Goal: Contribute content

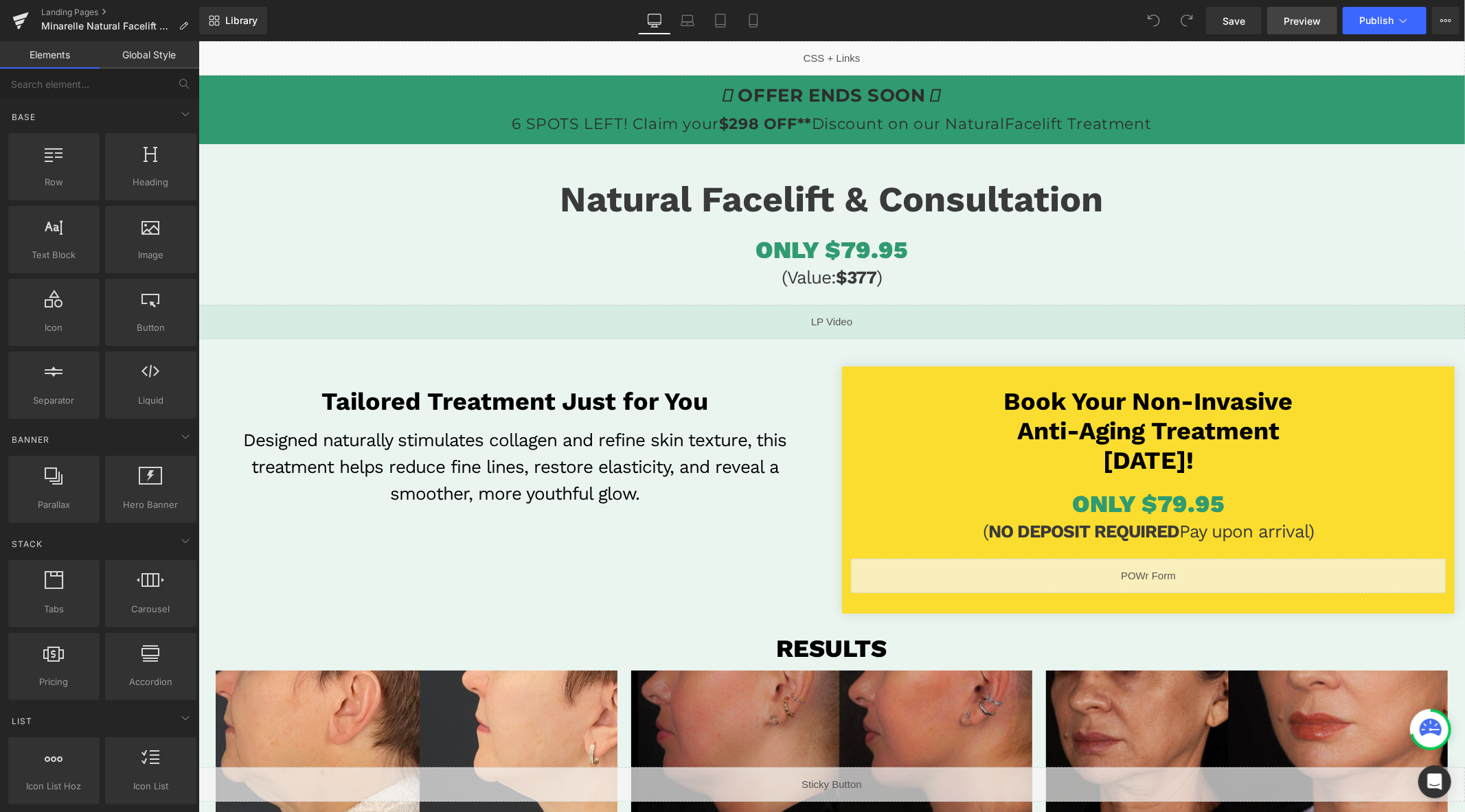
click at [1285, 29] on link "Preview" at bounding box center [1302, 20] width 70 height 28
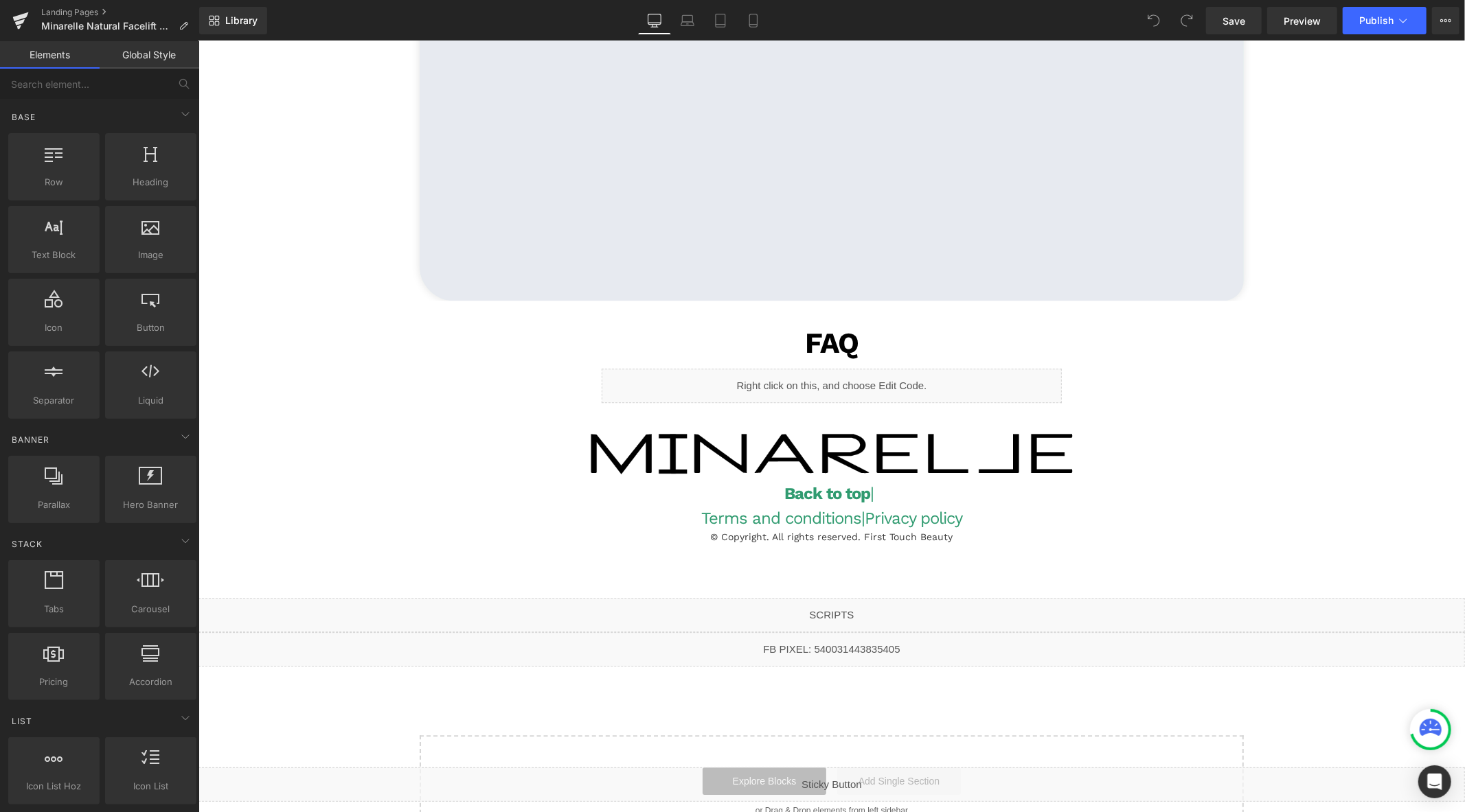
scroll to position [3156, 0]
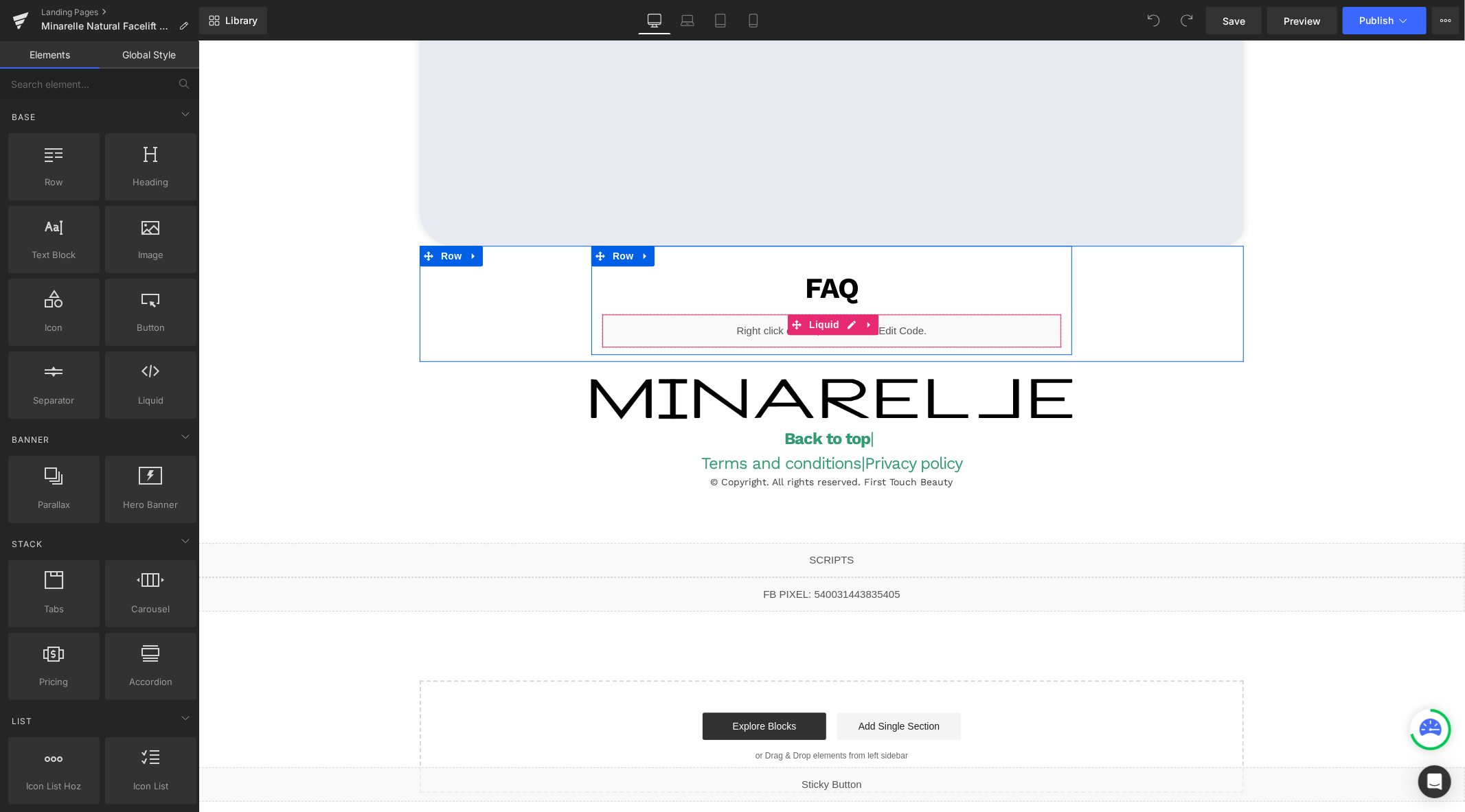
click at [848, 324] on div "Liquid" at bounding box center [831, 330] width 460 height 34
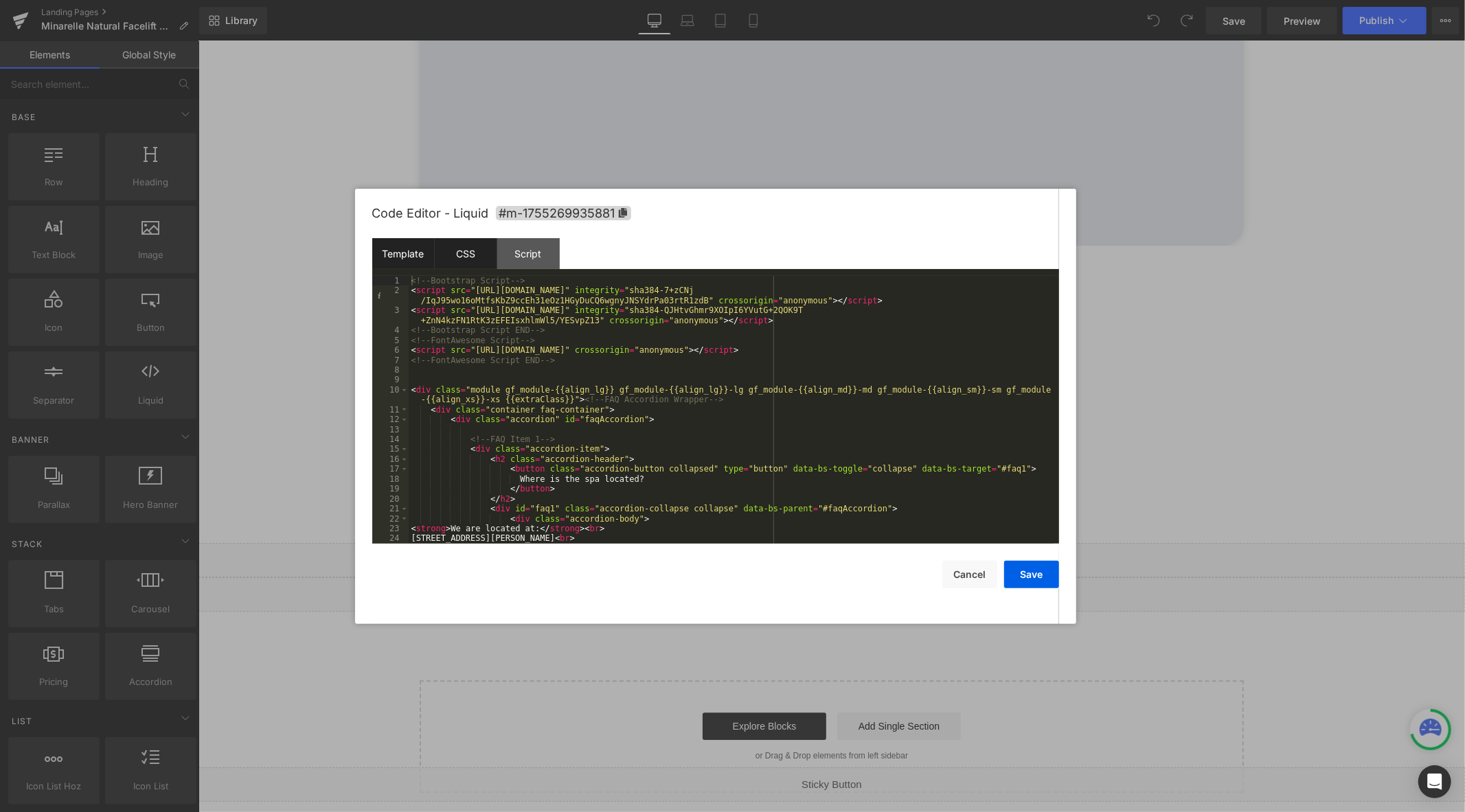
click at [471, 261] on div "CSS" at bounding box center [466, 254] width 63 height 31
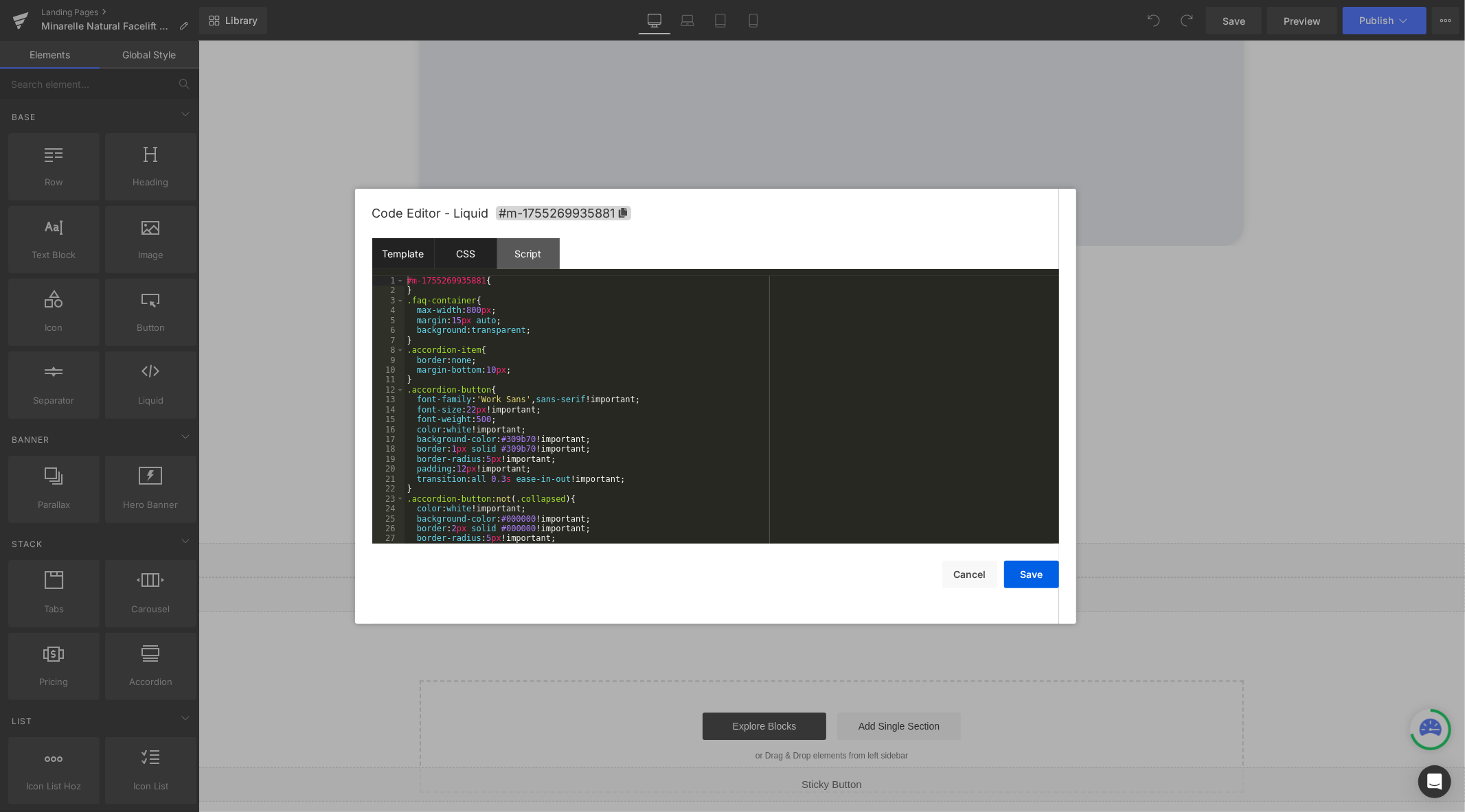
click at [408, 255] on div "Template" at bounding box center [403, 254] width 63 height 31
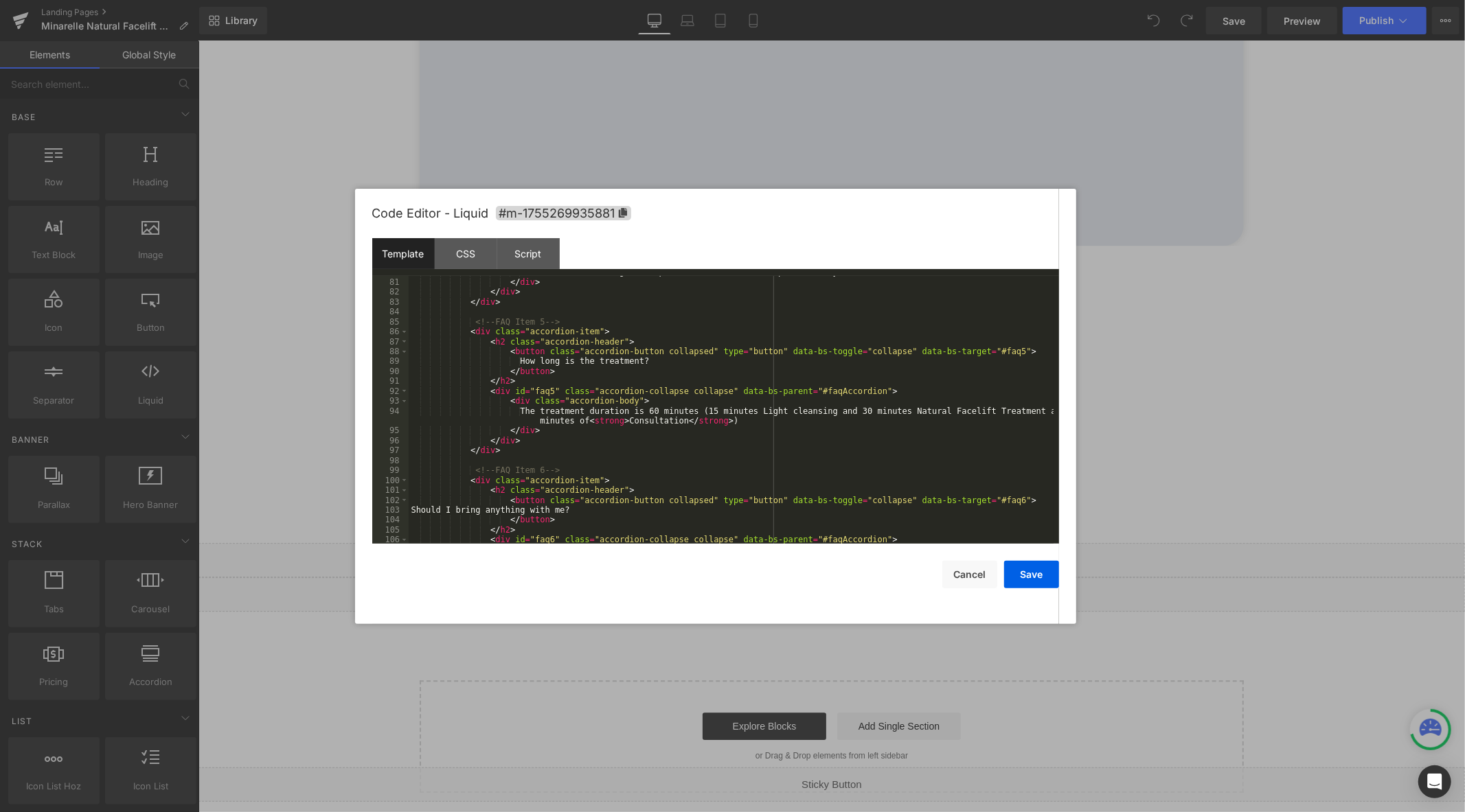
scroll to position [821, 0]
click at [1361, 26] on div at bounding box center [732, 406] width 1465 height 812
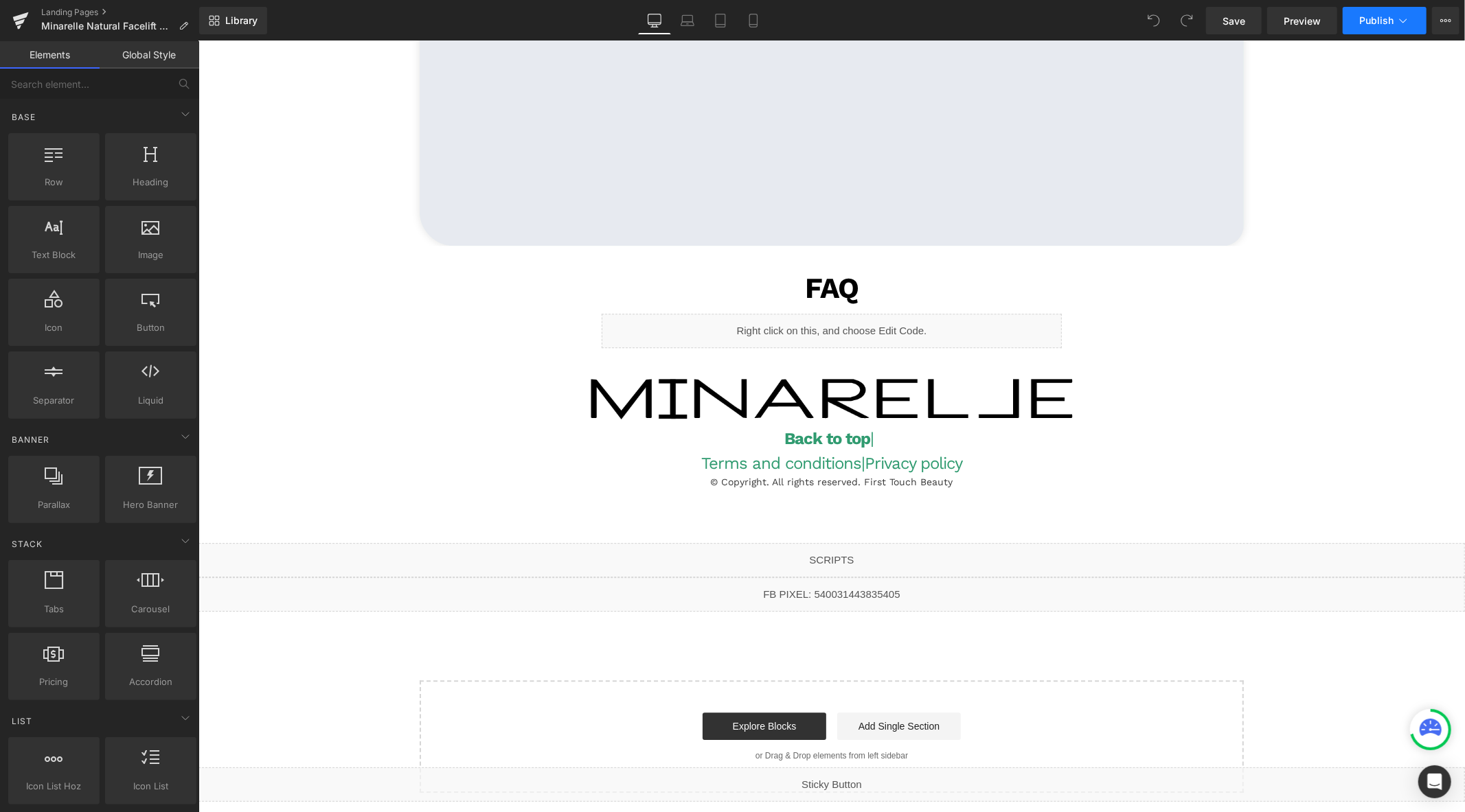
click at [1361, 23] on span "Publish" at bounding box center [1376, 20] width 34 height 11
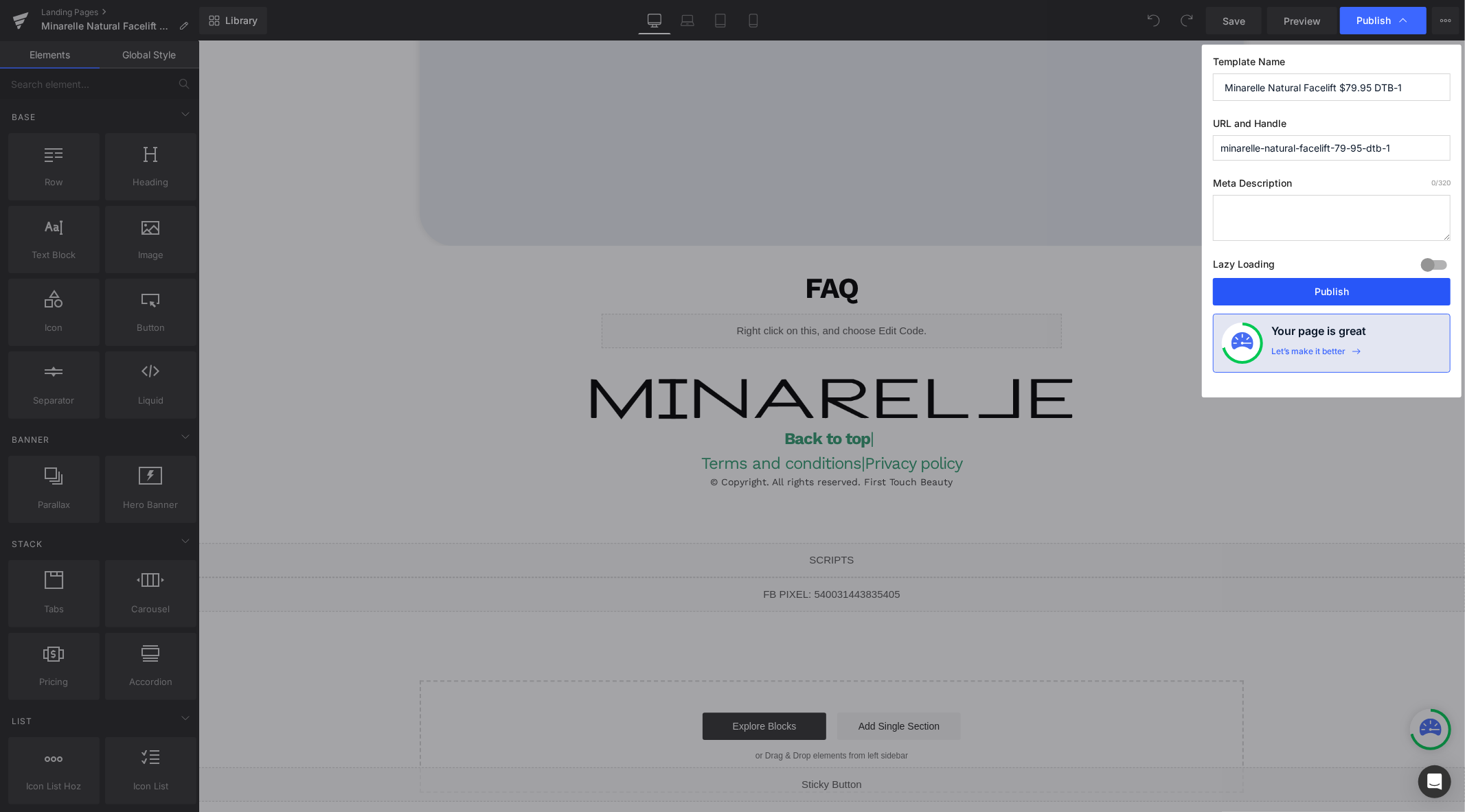
drag, startPoint x: 1268, startPoint y: 298, endPoint x: 1040, endPoint y: 173, distance: 260.0
click at [1268, 298] on button "Publish" at bounding box center [1331, 292] width 238 height 28
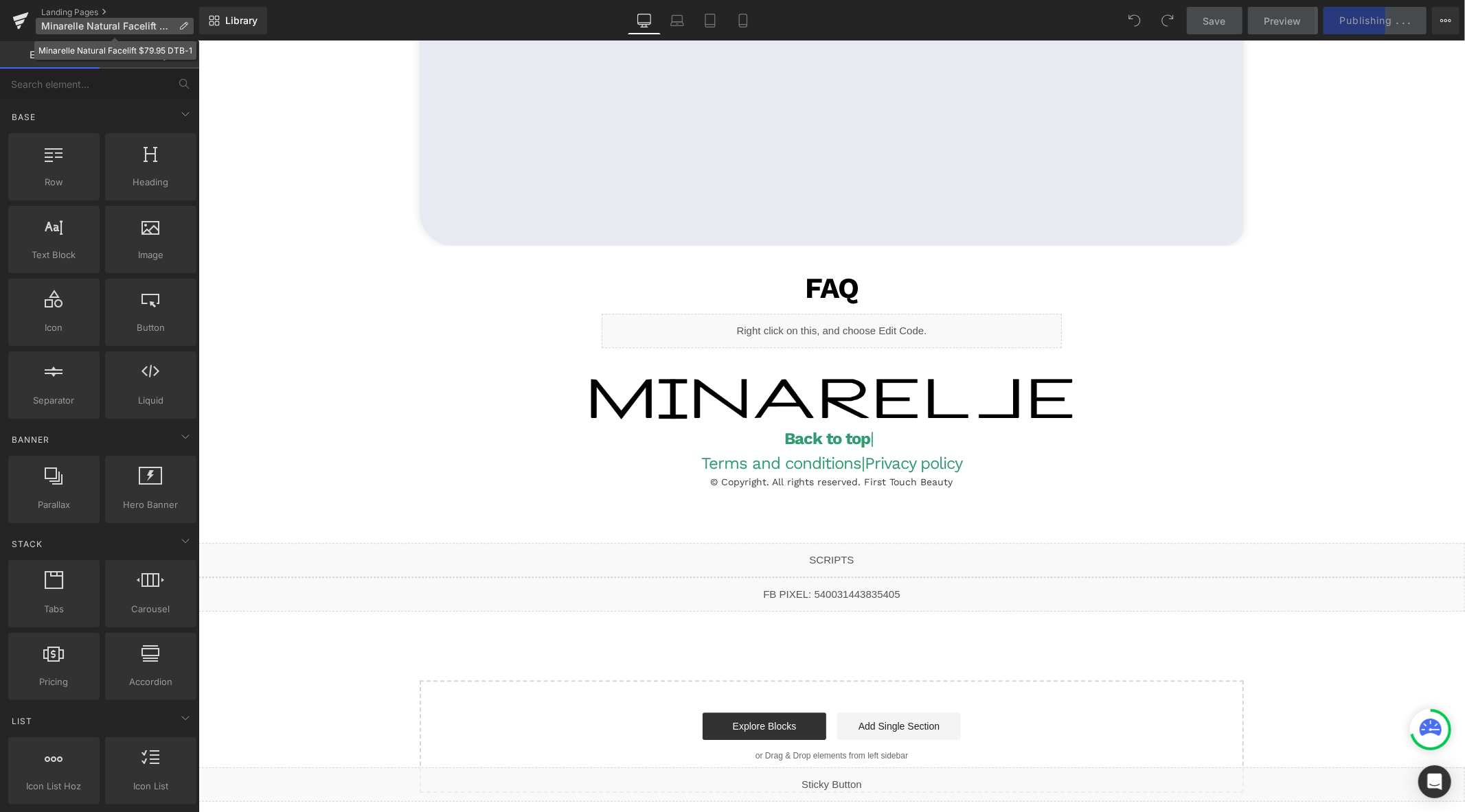
click at [142, 23] on span "Minarelle Natural Facelift $79.95 DTB-1" at bounding box center [107, 26] width 132 height 11
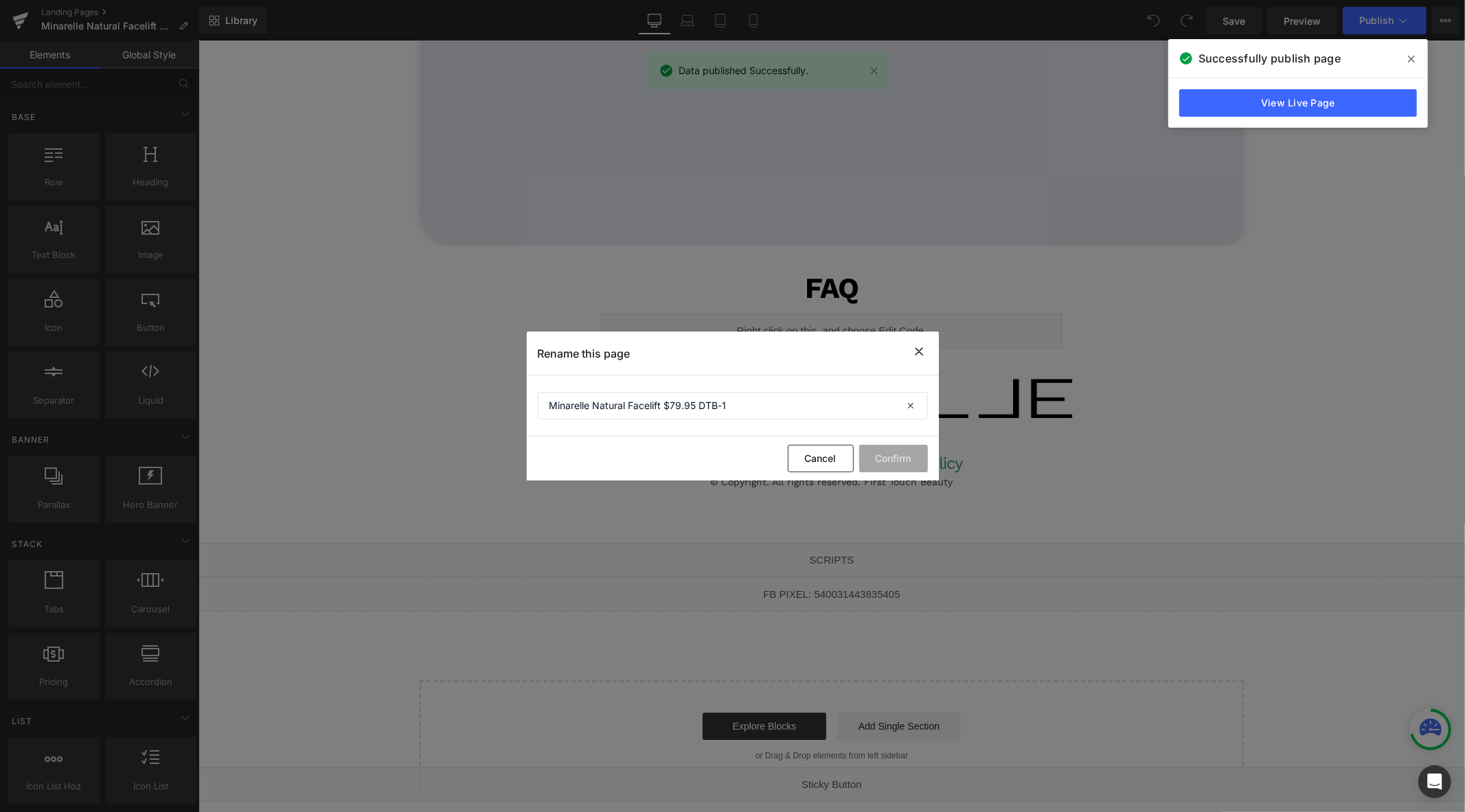
click at [921, 352] on icon at bounding box center [920, 352] width 17 height 17
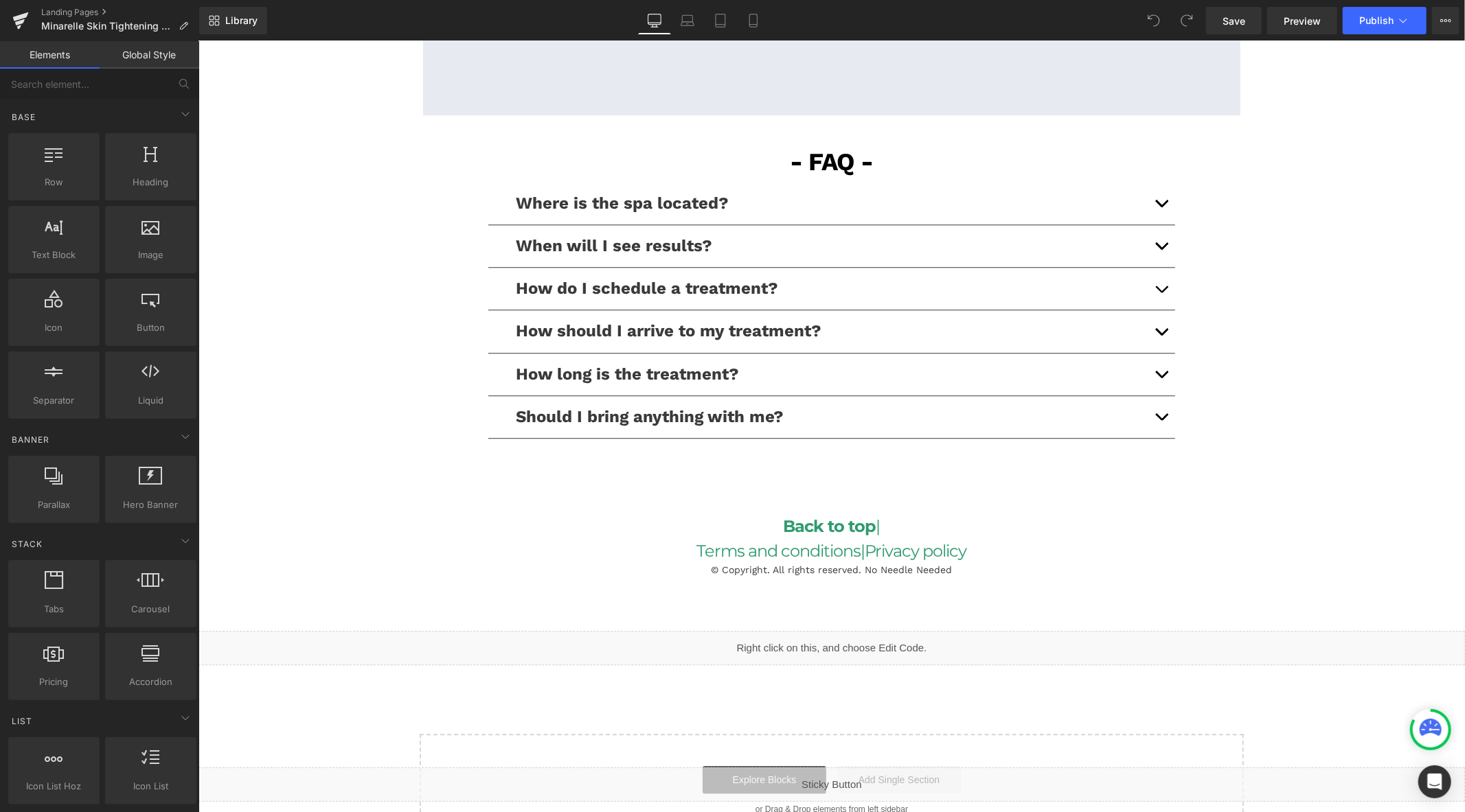
scroll to position [3050, 0]
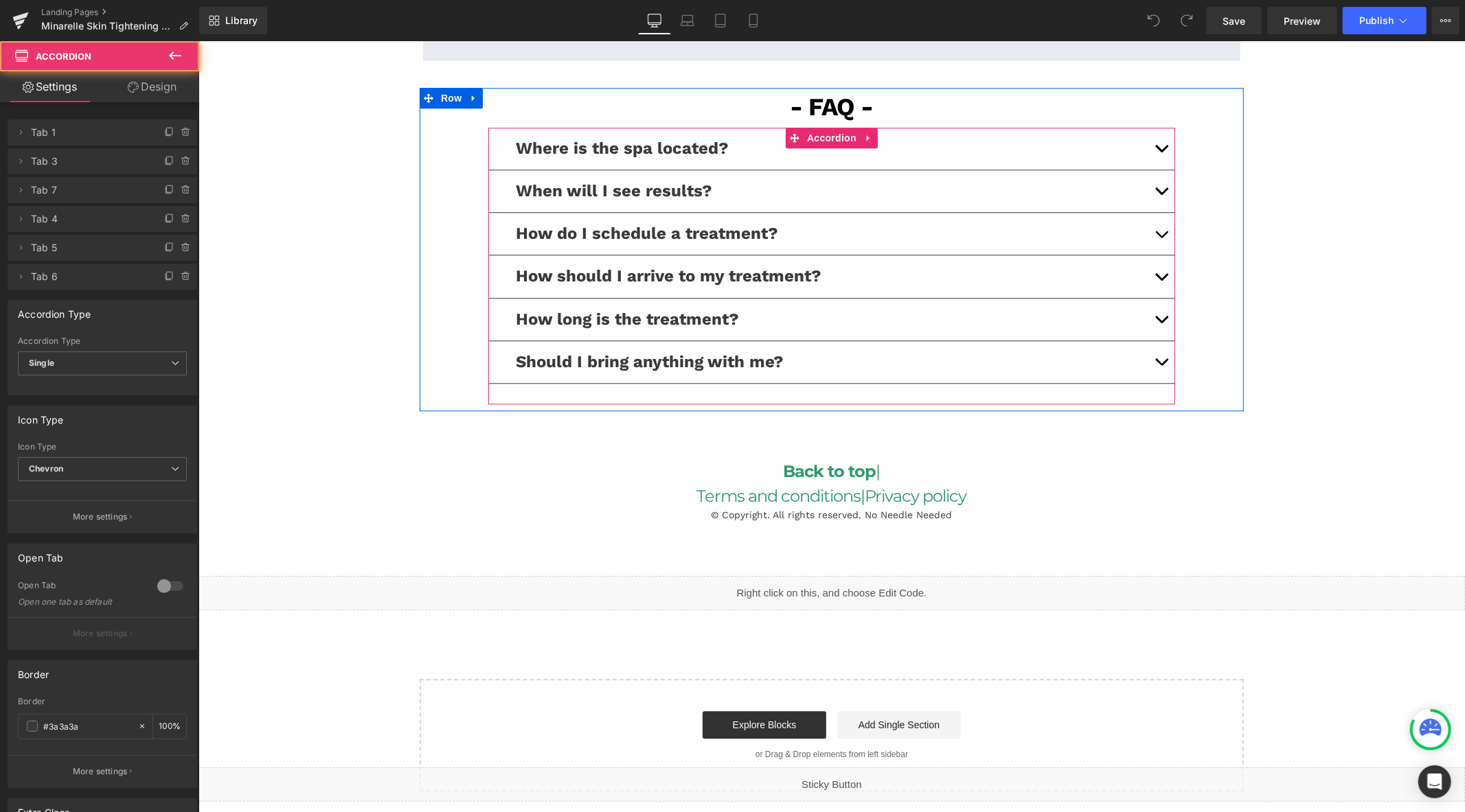
click at [1147, 314] on button "button" at bounding box center [1161, 319] width 28 height 42
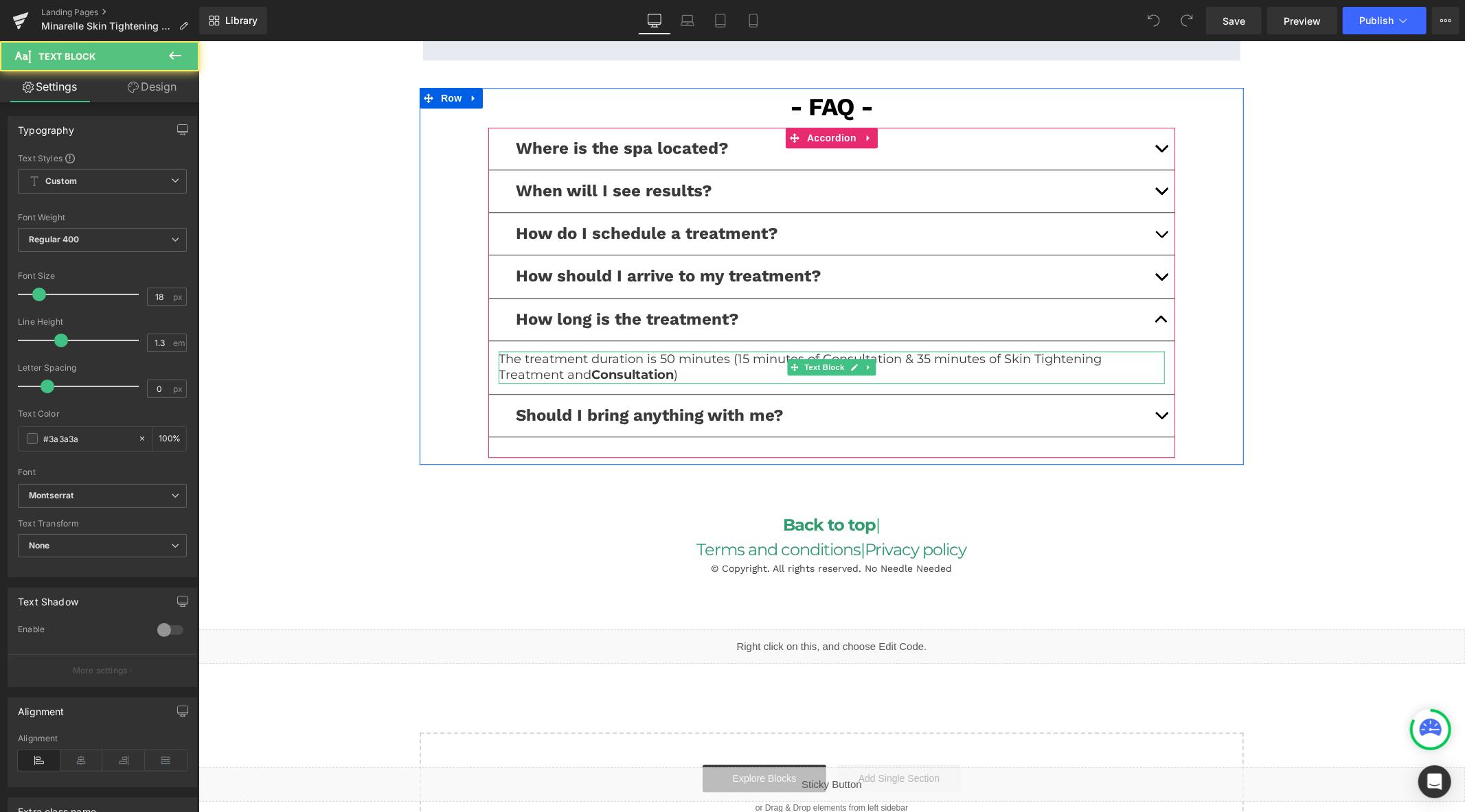
click at [670, 359] on p "The treatment duration is 50 minutes (15 minutes of Consultation & 35 minutes o…" at bounding box center [831, 366] width 667 height 32
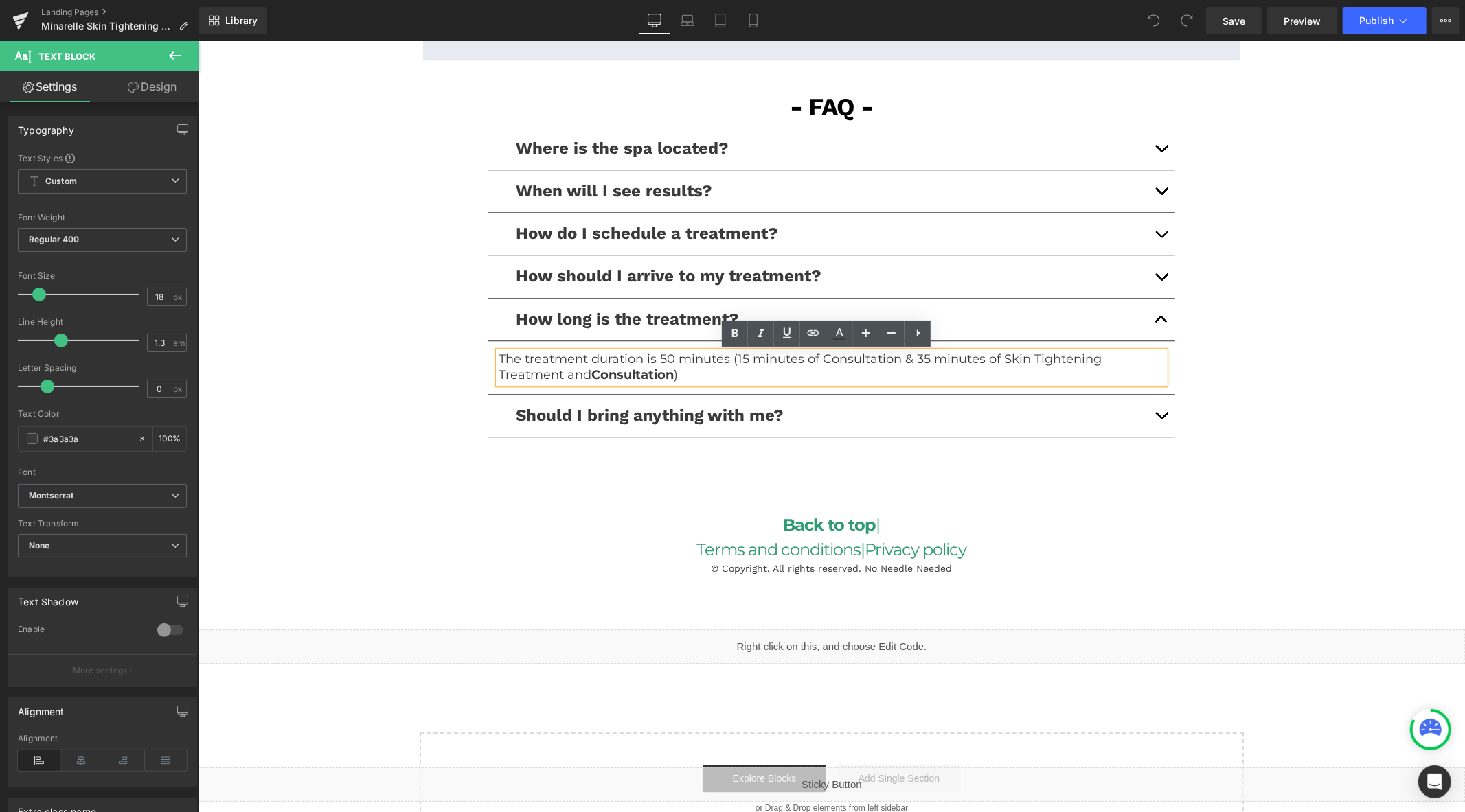
click at [665, 361] on p "The treatment duration is 50 minutes (15 minutes of Consultation & 35 minutes o…" at bounding box center [831, 366] width 667 height 32
click at [923, 364] on p "The treatment duration is 50 minutes (15 minutes of Consultation & 35 minutes o…" at bounding box center [831, 366] width 667 height 32
click at [583, 380] on p "The treatment duration is 50 minutes (15 minutes of Consultation & 30 minutes o…" at bounding box center [831, 366] width 667 height 32
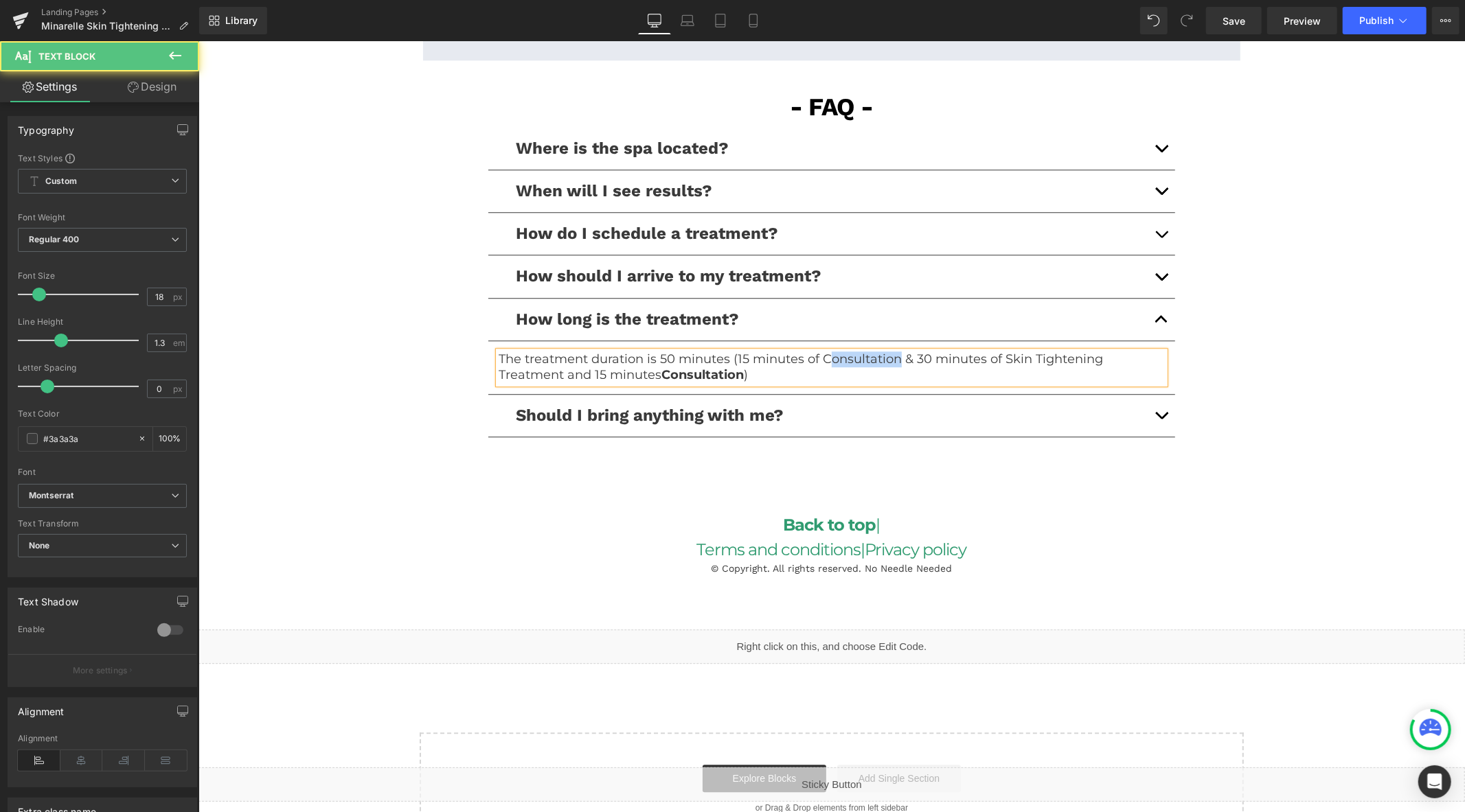
drag, startPoint x: 891, startPoint y: 364, endPoint x: 823, endPoint y: 365, distance: 68.0
click at [823, 365] on p "The treatment duration is 50 minutes (15 minutes of Consultation & 30 minutes o…" at bounding box center [831, 366] width 667 height 32
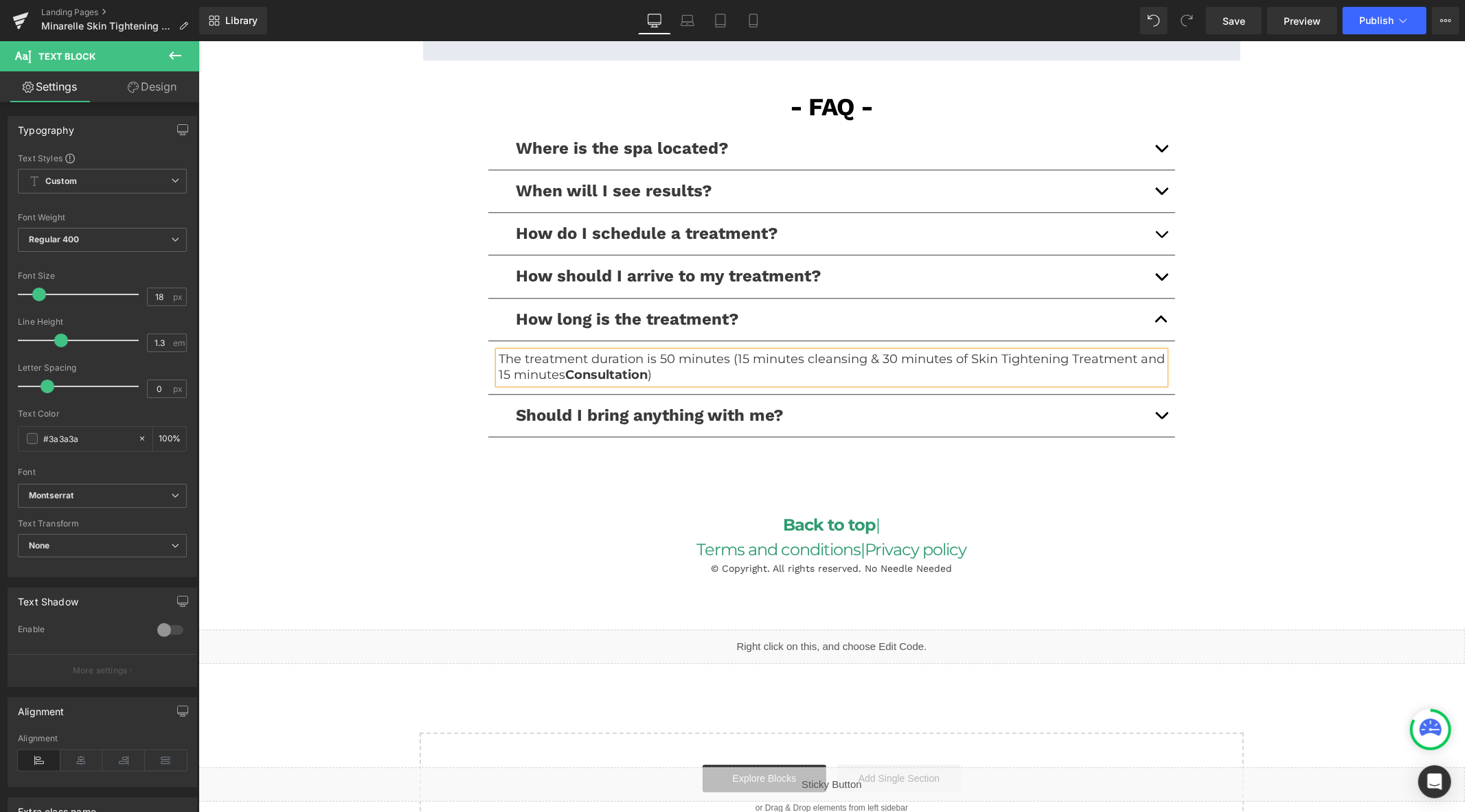
click at [870, 362] on p "The treatment duration is 50 minutes (15 minutes cleansing & 30 minutes of Skin…" at bounding box center [831, 366] width 667 height 32
click at [985, 361] on p "The treatment duration is 50 minutes (15 minutes cleansing then 30 minutes of S…" at bounding box center [831, 366] width 667 height 32
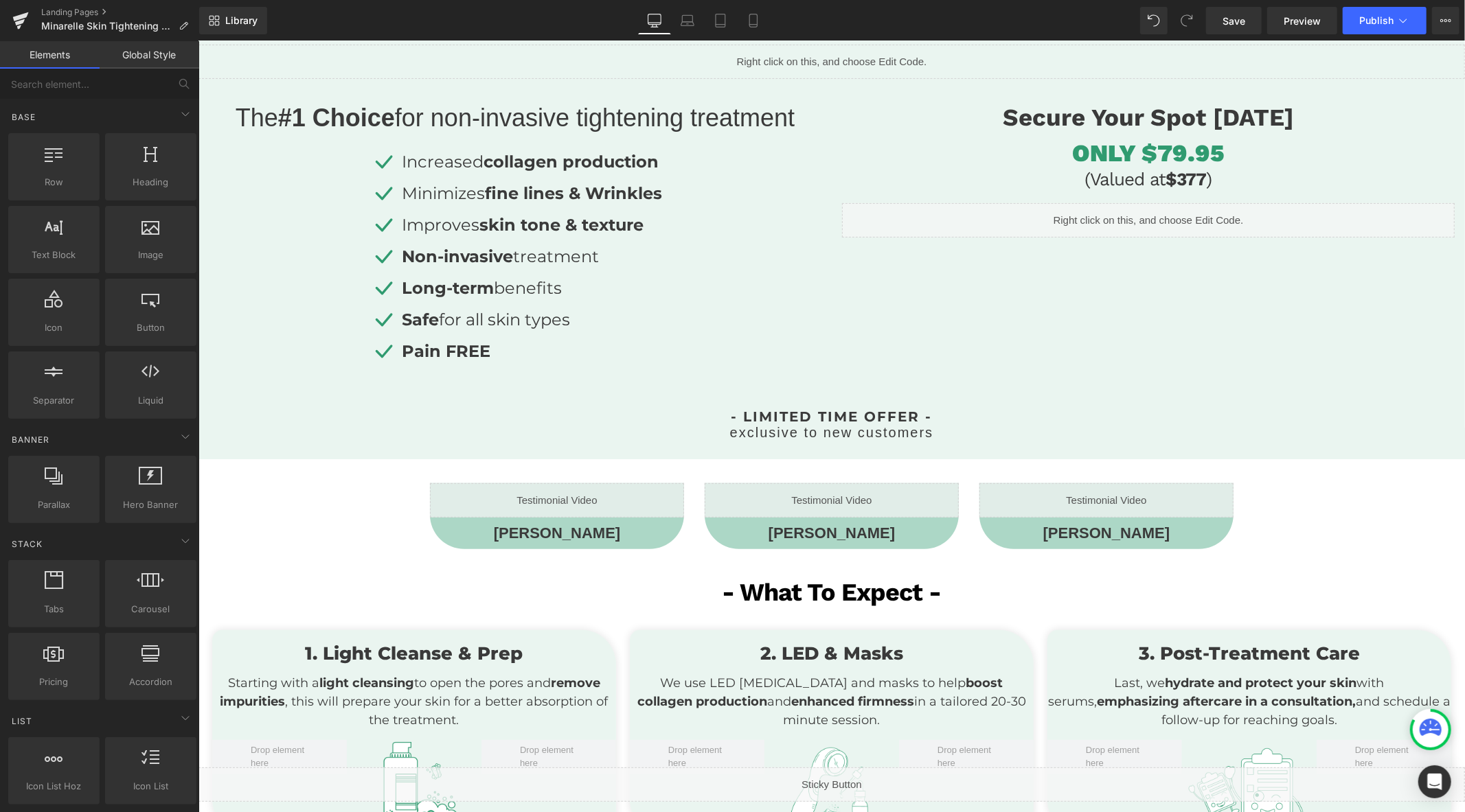
scroll to position [0, 0]
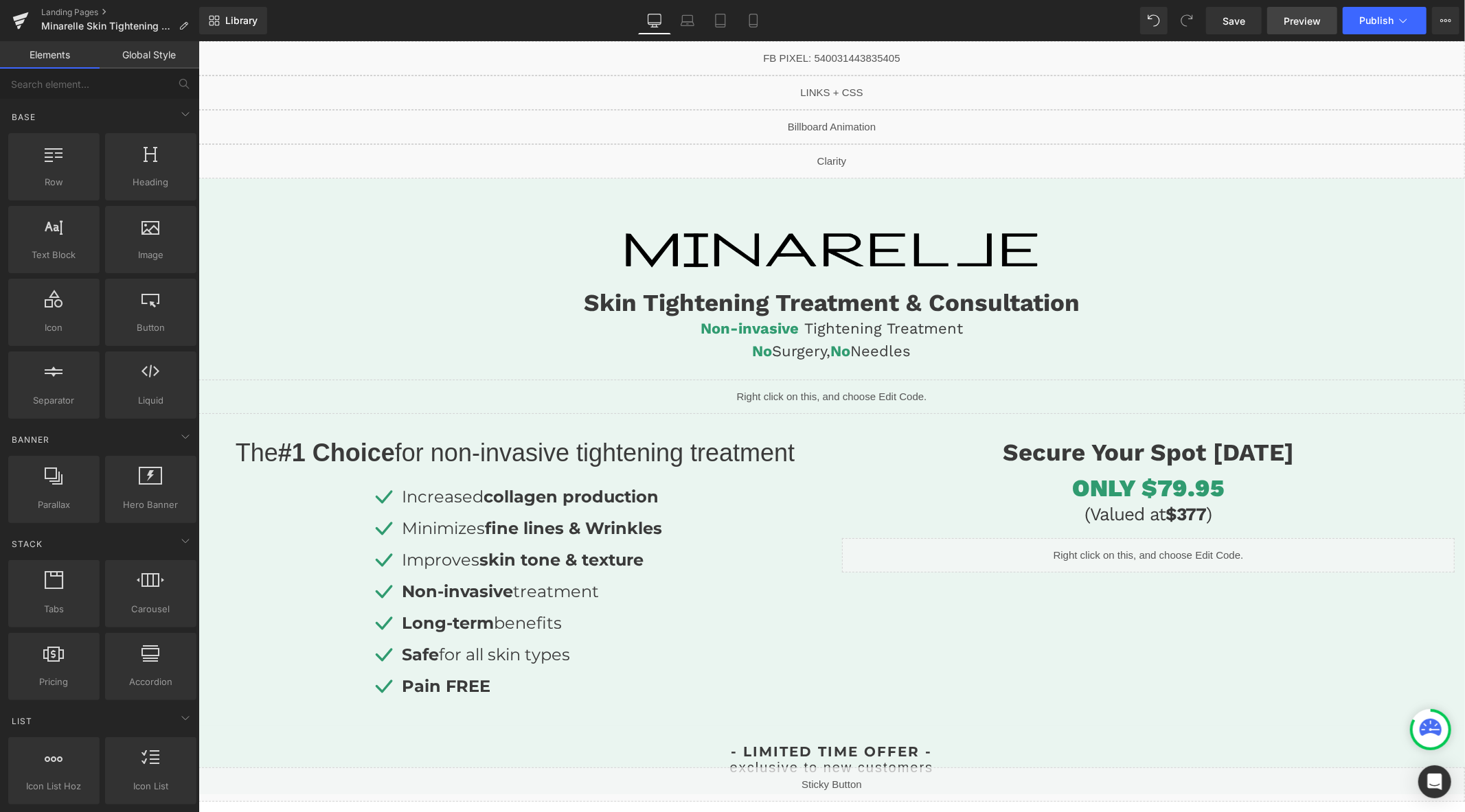
click at [1302, 17] on span "Preview" at bounding box center [1302, 21] width 37 height 15
click at [1374, 17] on span "Publish" at bounding box center [1376, 20] width 34 height 11
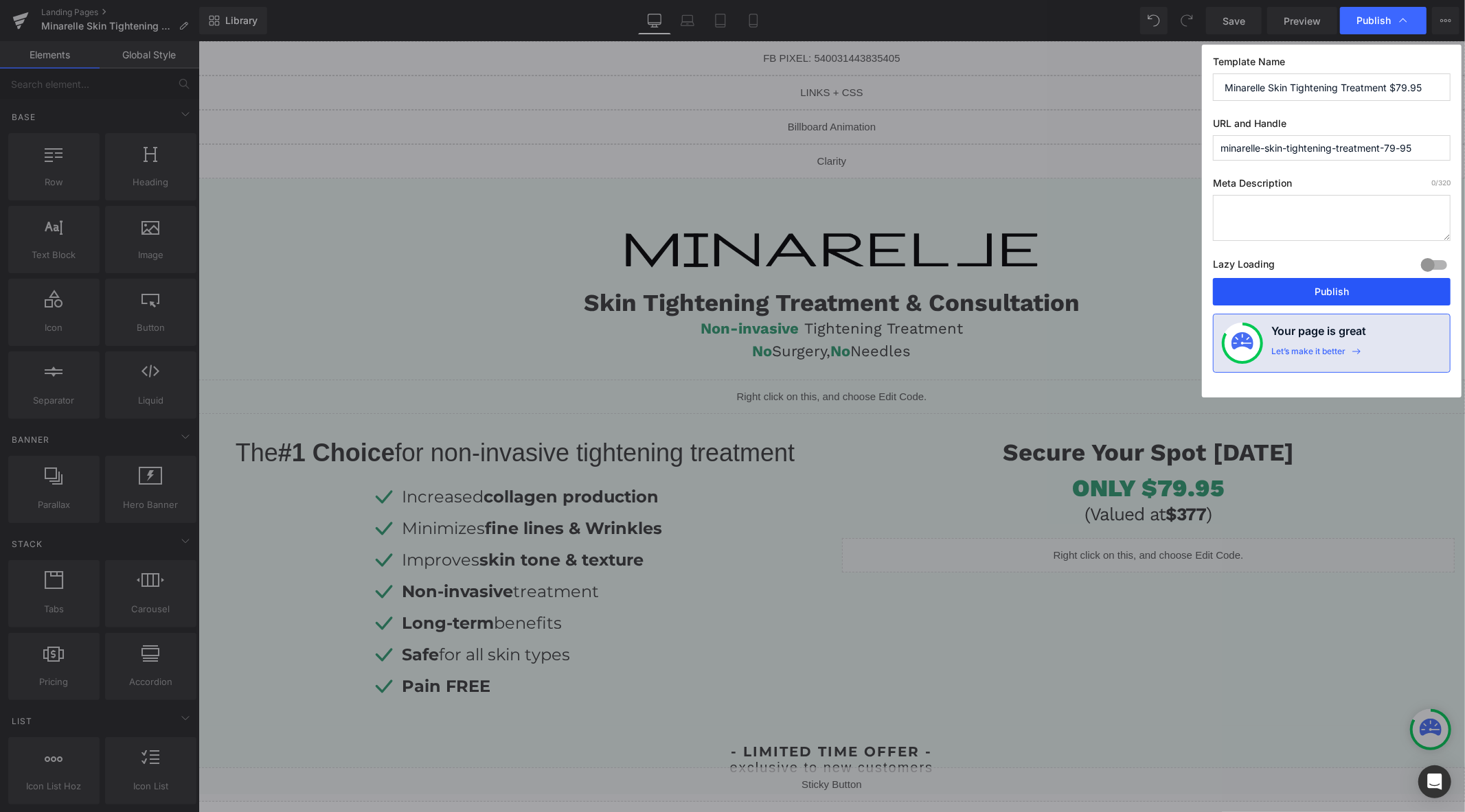
drag, startPoint x: 1269, startPoint y: 294, endPoint x: 1040, endPoint y: 216, distance: 241.9
click at [1269, 294] on button "Publish" at bounding box center [1331, 292] width 238 height 28
